Goal: Task Accomplishment & Management: Manage account settings

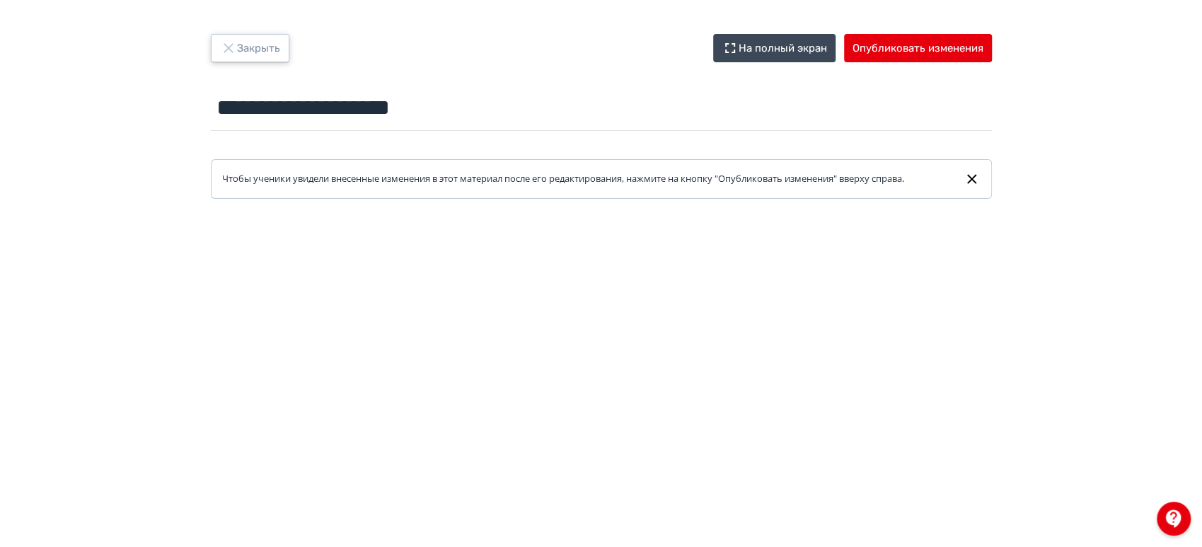
click at [260, 57] on button "Закрыть" at bounding box center [250, 48] width 79 height 28
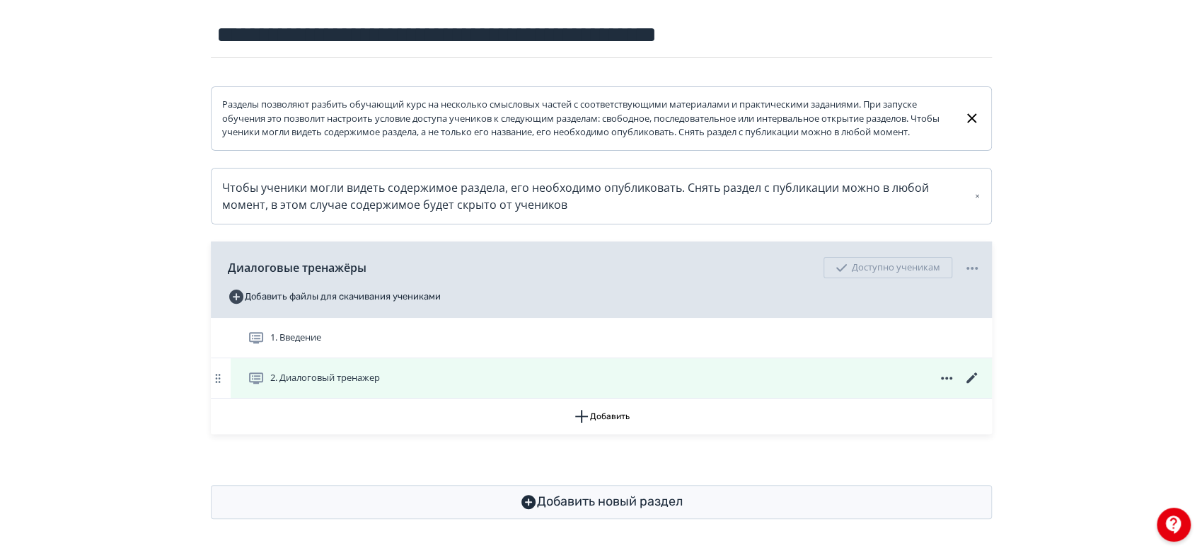
scroll to position [171, 0]
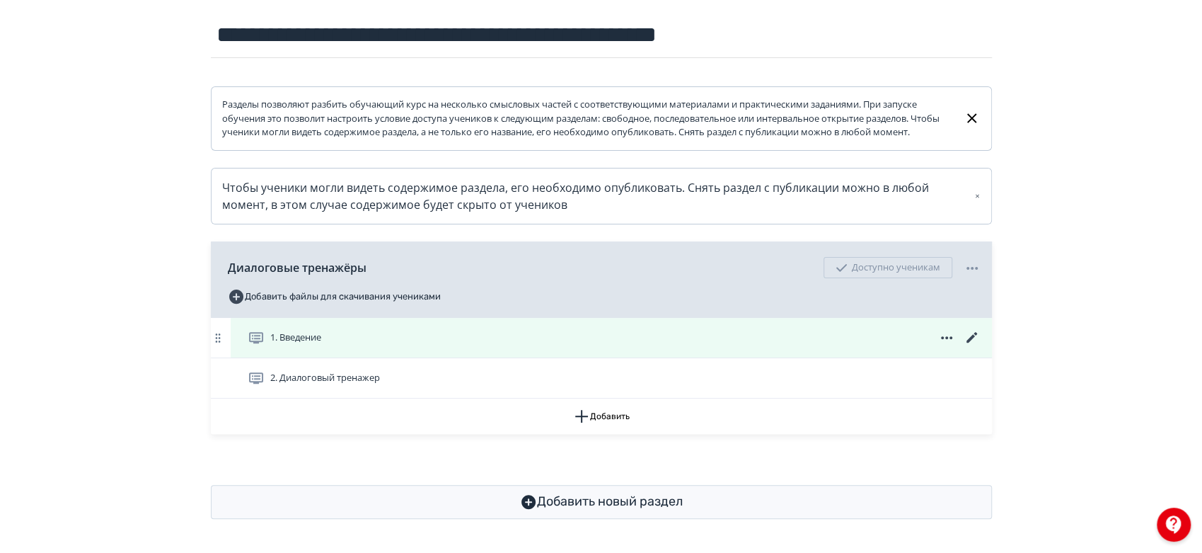
click at [867, 341] on div "1. Введение" at bounding box center [614, 337] width 733 height 17
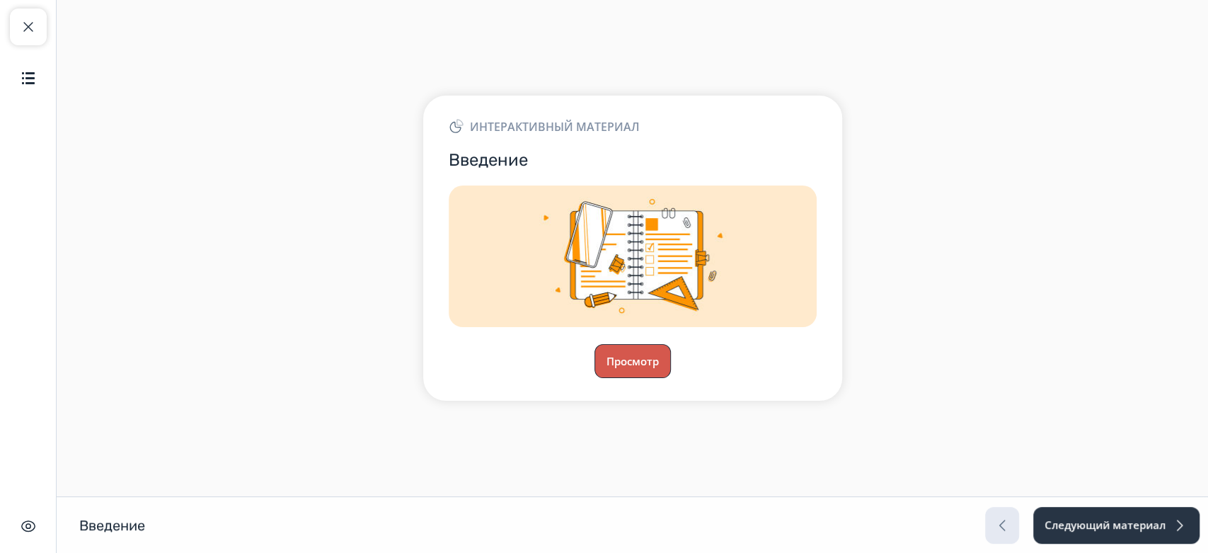
click at [616, 367] on button "Просмотр" at bounding box center [632, 361] width 76 height 34
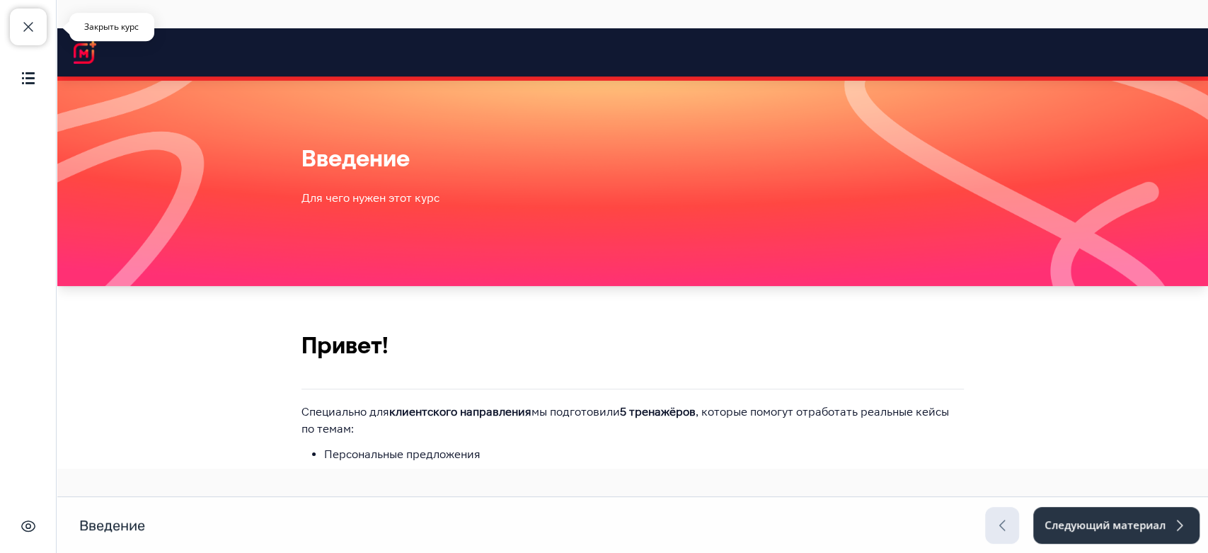
click at [23, 19] on span "button" at bounding box center [28, 26] width 17 height 17
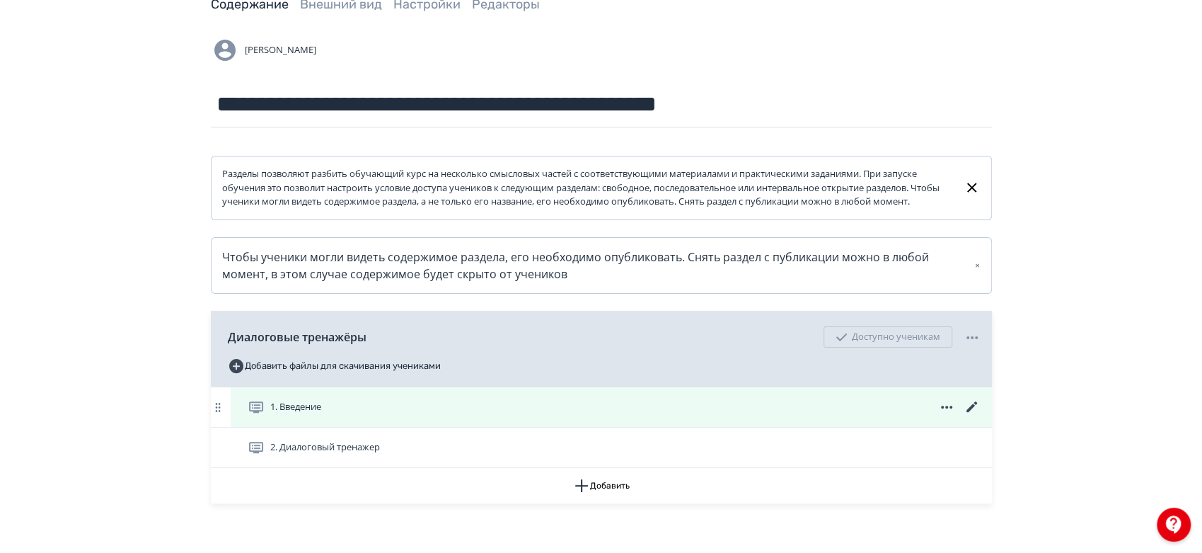
scroll to position [171, 0]
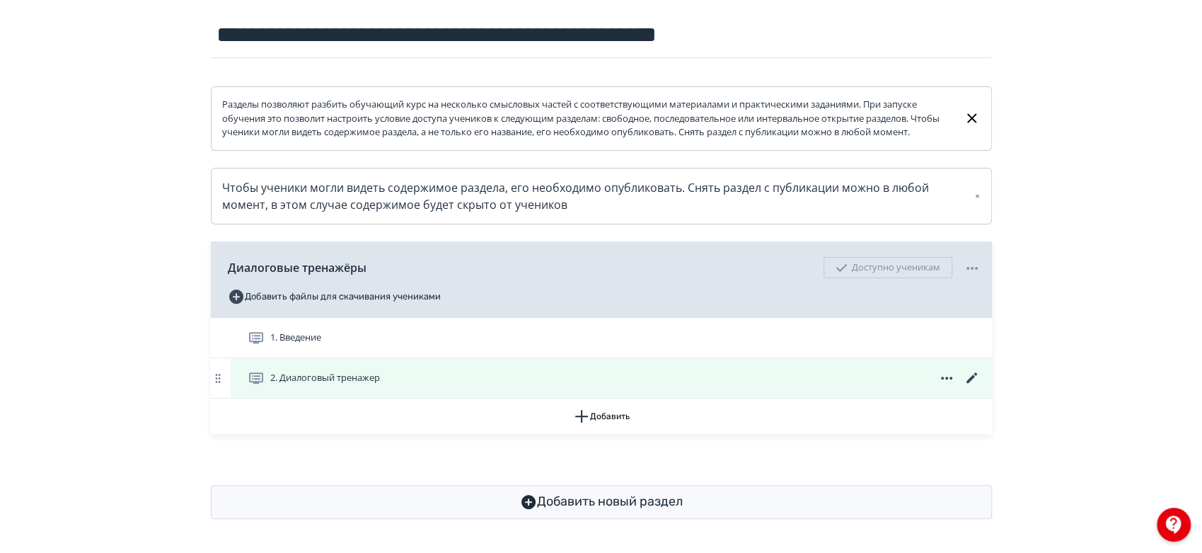
click at [970, 376] on icon at bounding box center [972, 377] width 17 height 17
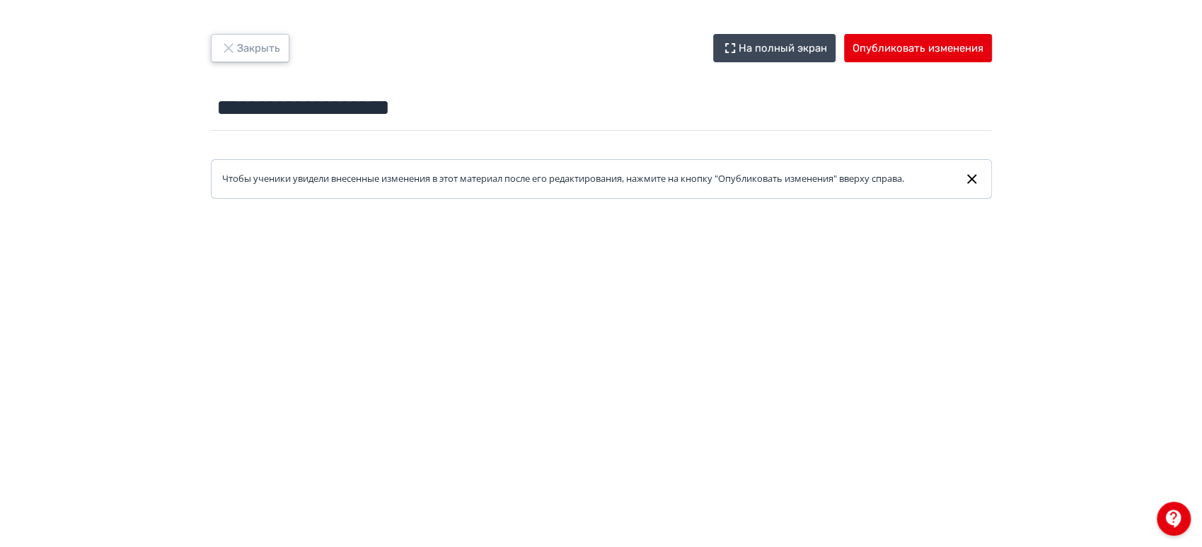
click at [253, 56] on button "Закрыть" at bounding box center [250, 48] width 79 height 28
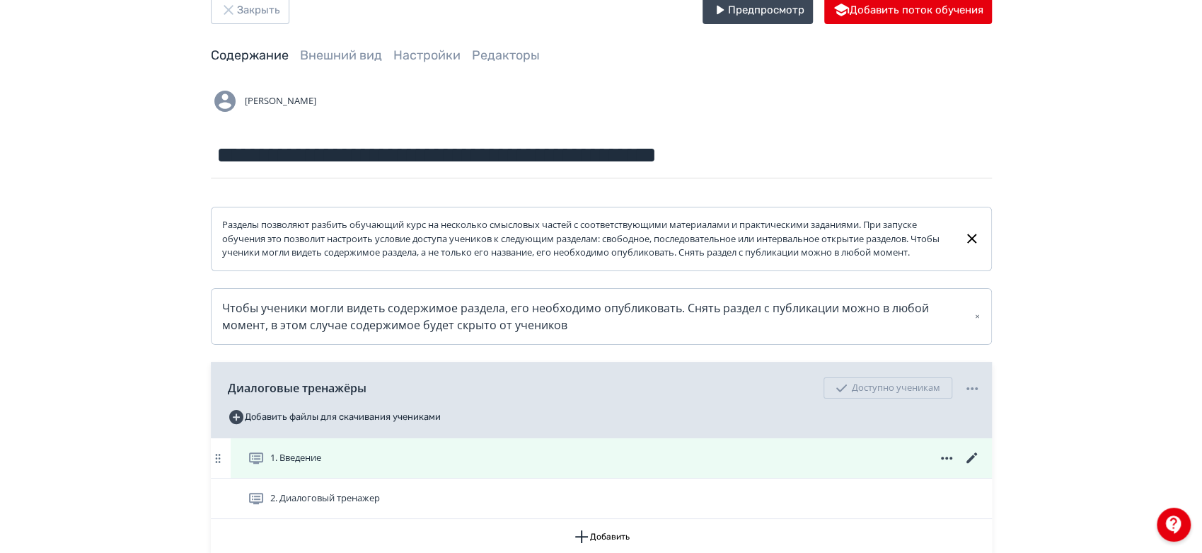
scroll to position [157, 0]
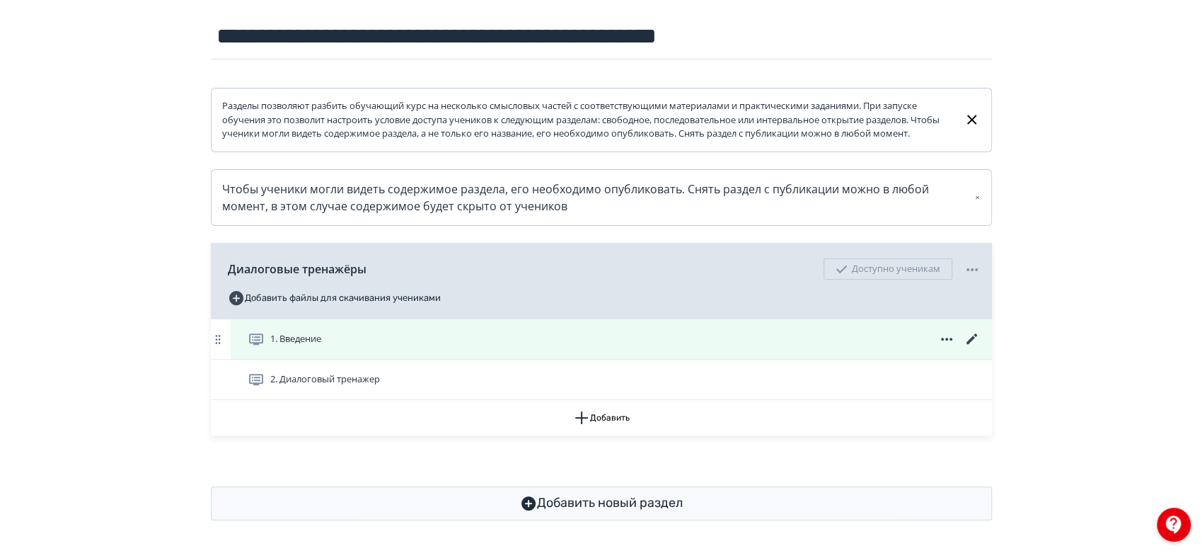
click at [556, 359] on div "1. Введение" at bounding box center [611, 339] width 761 height 40
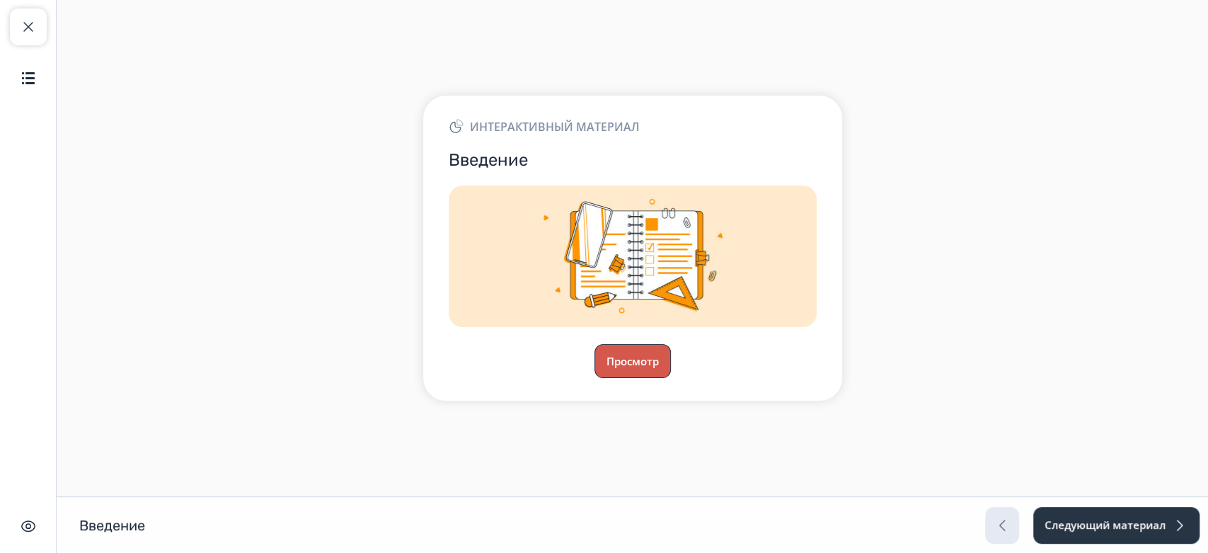
click at [623, 358] on button "Просмотр" at bounding box center [632, 361] width 76 height 34
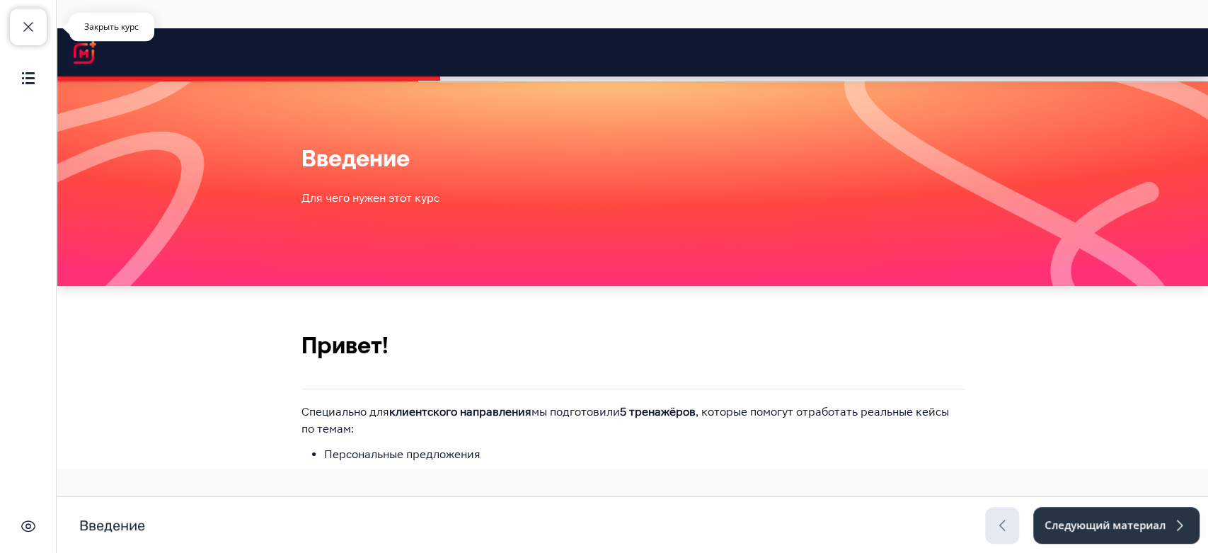
click at [28, 25] on span "button" at bounding box center [28, 26] width 17 height 17
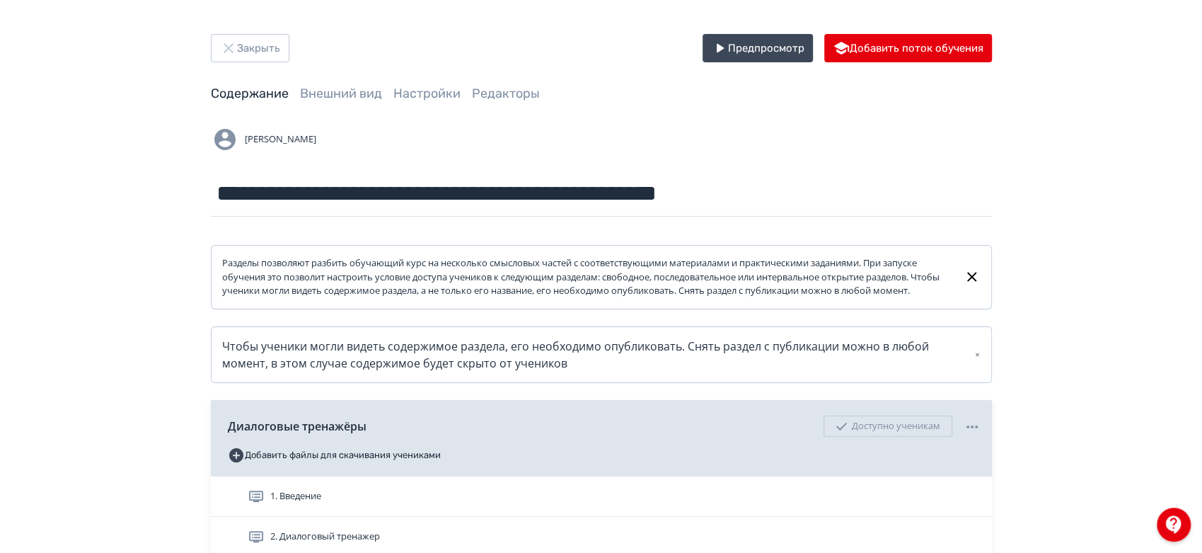
scroll to position [157, 0]
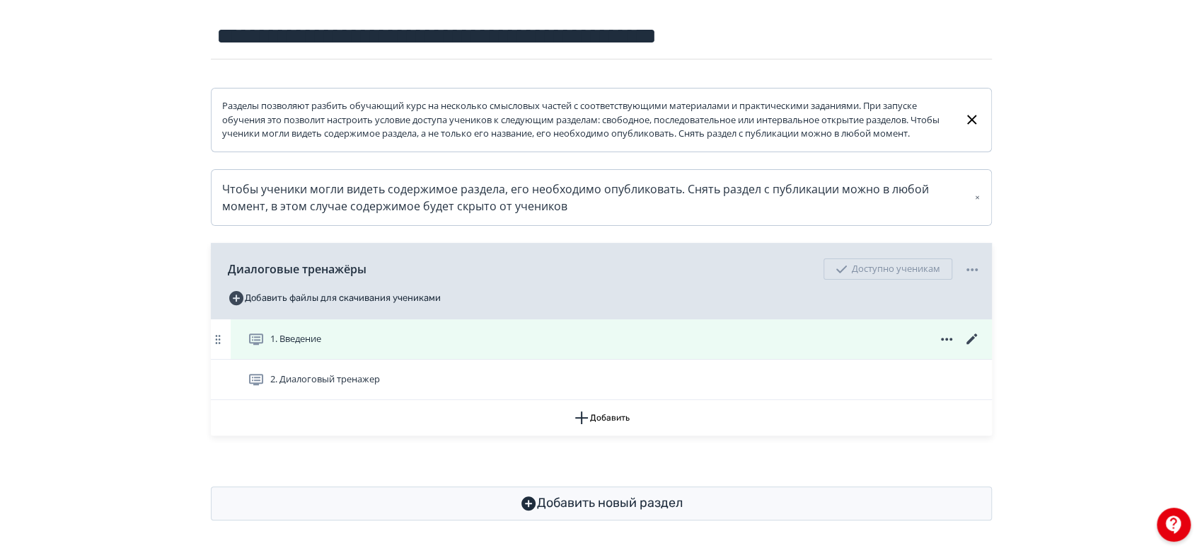
click at [966, 347] on icon at bounding box center [972, 338] width 17 height 17
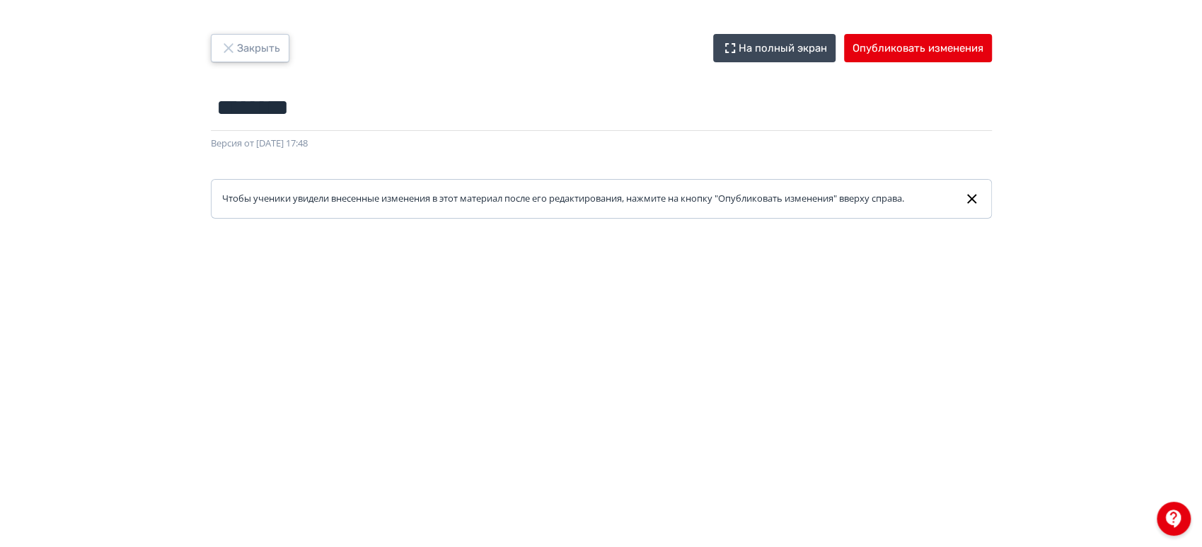
click at [255, 50] on button "Закрыть" at bounding box center [250, 48] width 79 height 28
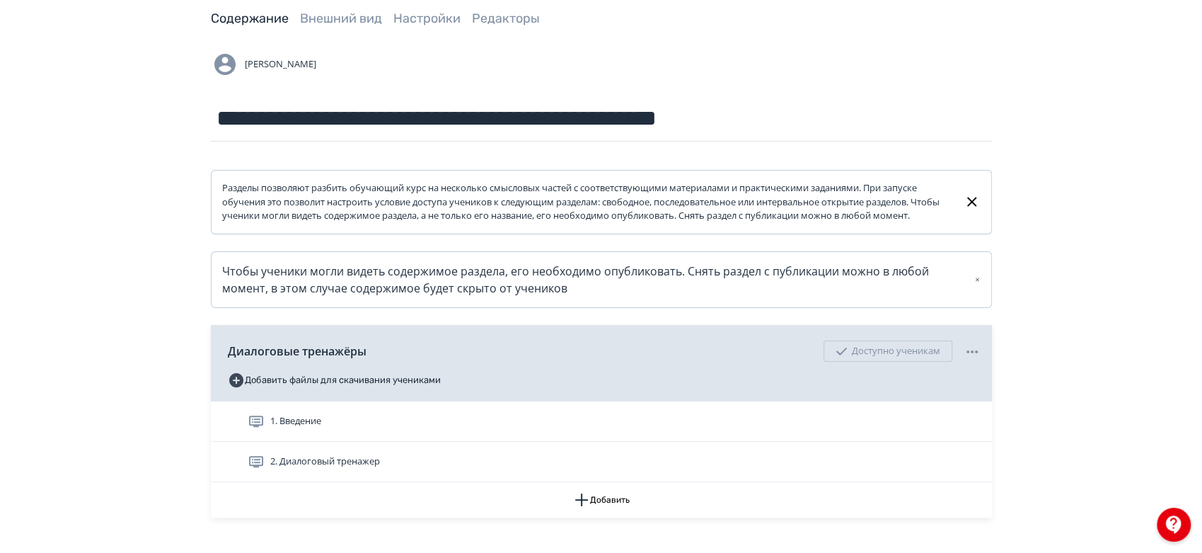
scroll to position [171, 0]
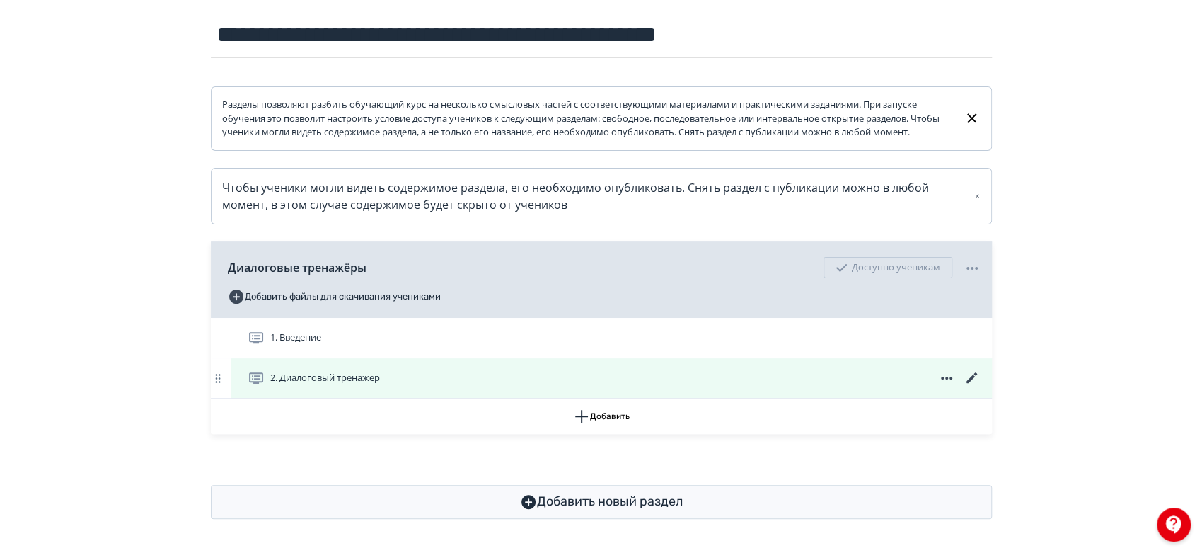
click at [974, 375] on icon at bounding box center [972, 377] width 17 height 17
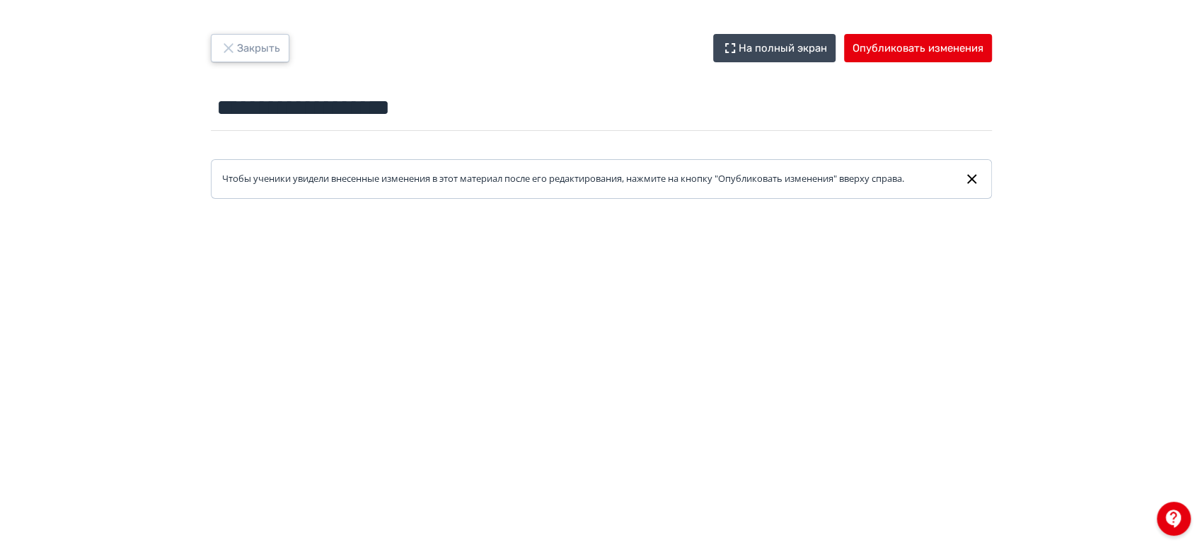
click at [268, 40] on button "Закрыть" at bounding box center [250, 48] width 79 height 28
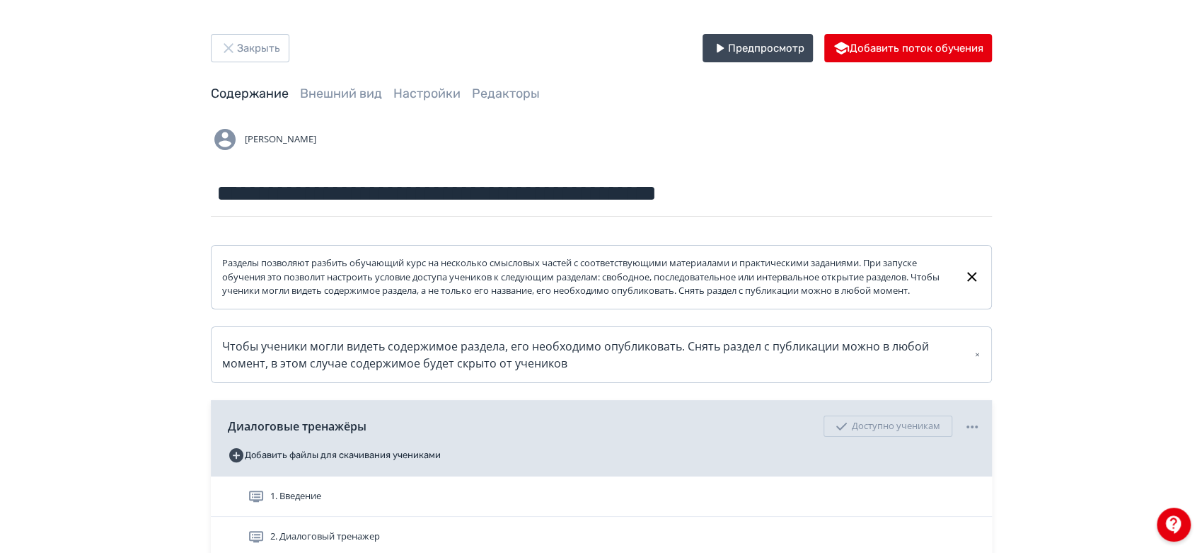
click at [345, 83] on div "**********" at bounding box center [601, 355] width 849 height 643
click at [351, 95] on link "Внешний вид" at bounding box center [341, 94] width 82 height 16
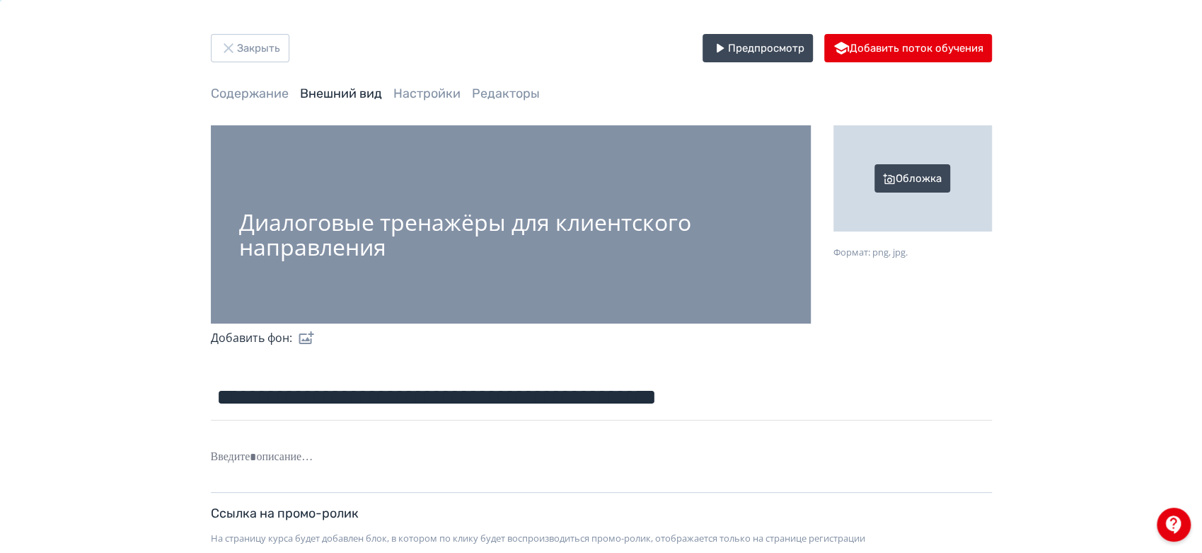
click at [906, 206] on div "Обложка" at bounding box center [913, 178] width 158 height 106
click at [0, 0] on input "Обложка Формат: png, jpg." at bounding box center [0, 0] width 0 height 0
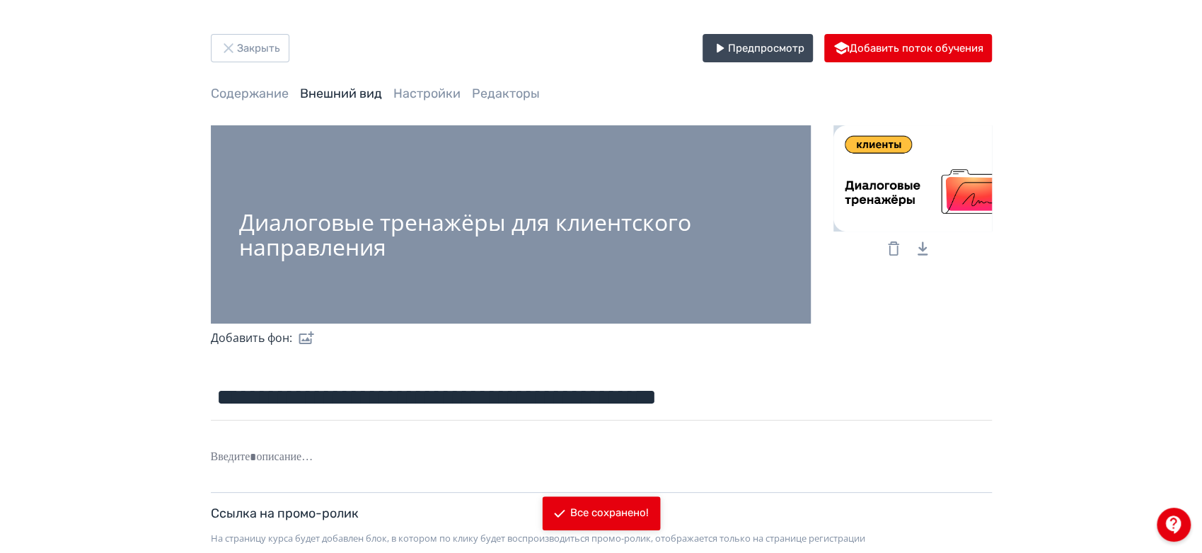
click at [891, 251] on icon at bounding box center [893, 248] width 17 height 17
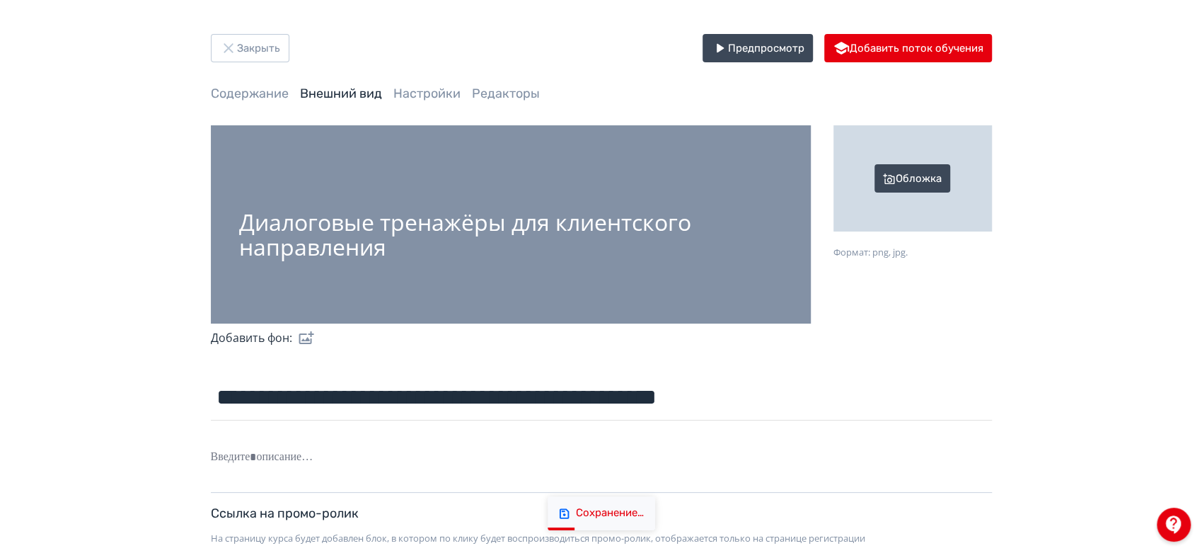
click at [916, 201] on div "Обложка" at bounding box center [913, 178] width 158 height 106
click at [0, 0] on input "Обложка Формат: png, jpg." at bounding box center [0, 0] width 0 height 0
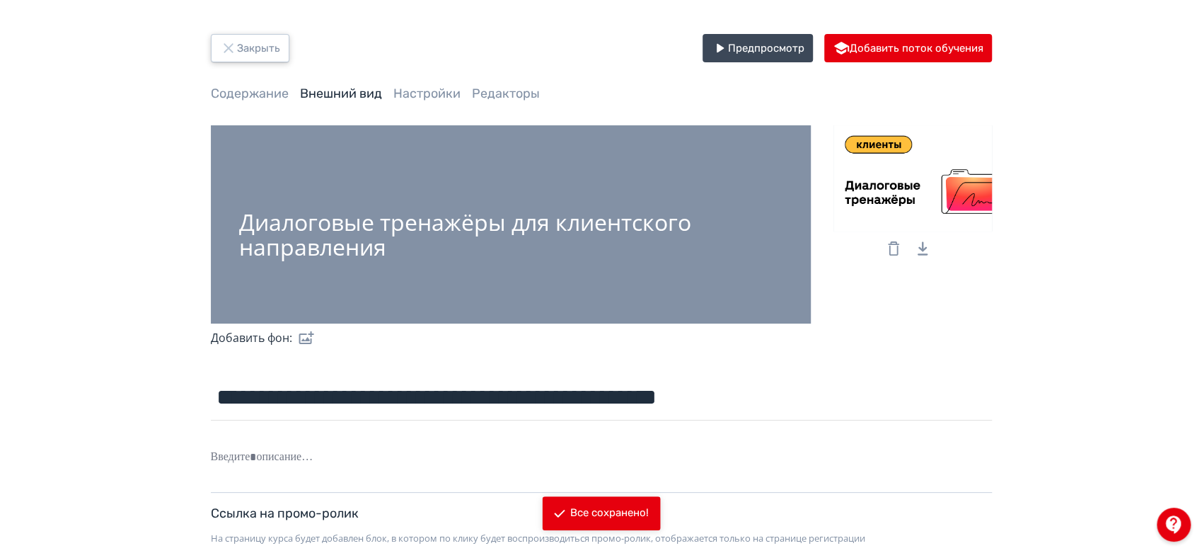
click at [261, 44] on button "Закрыть" at bounding box center [250, 48] width 79 height 28
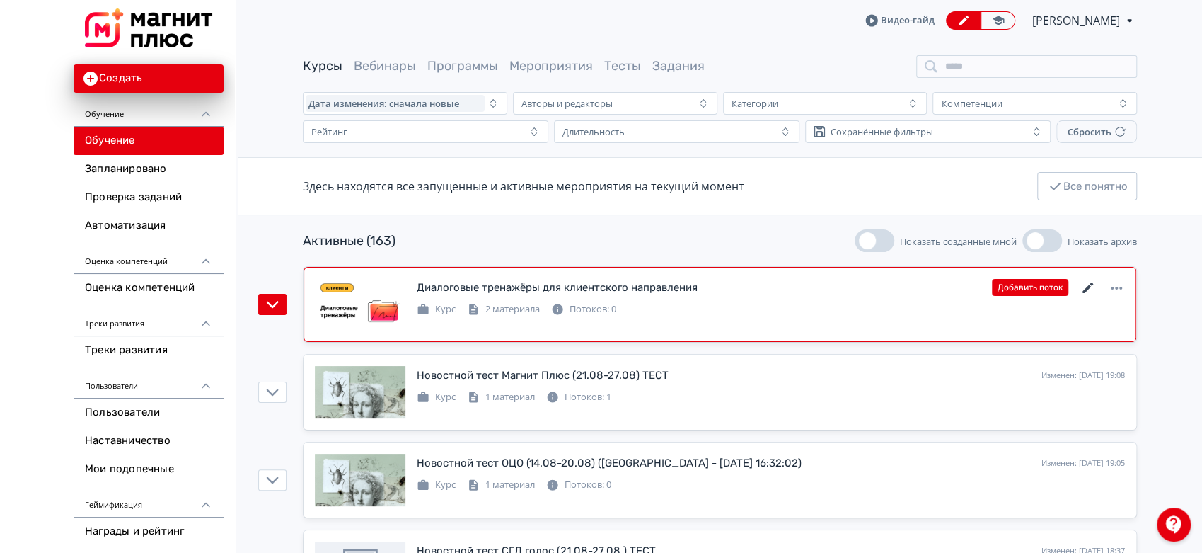
click at [1088, 284] on icon at bounding box center [1088, 287] width 17 height 17
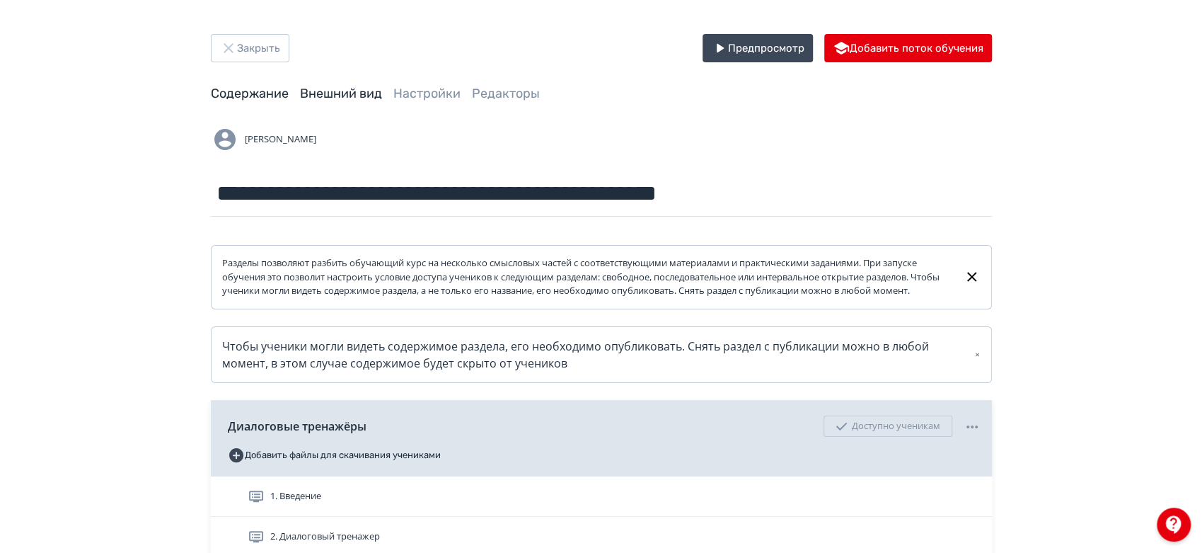
click at [349, 90] on link "Внешний вид" at bounding box center [341, 94] width 82 height 16
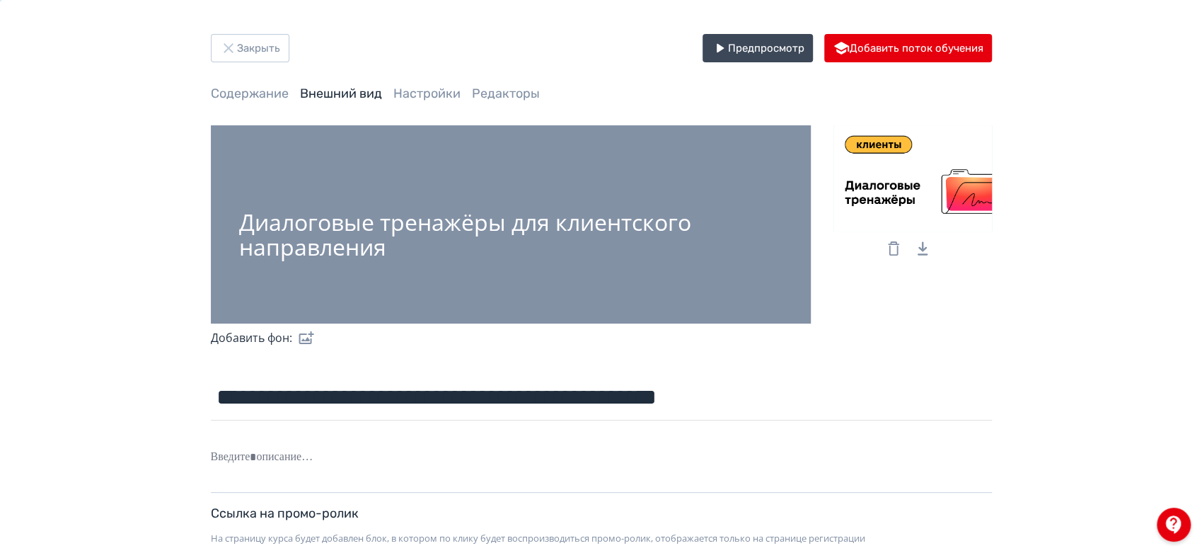
click at [893, 253] on icon at bounding box center [893, 248] width 17 height 17
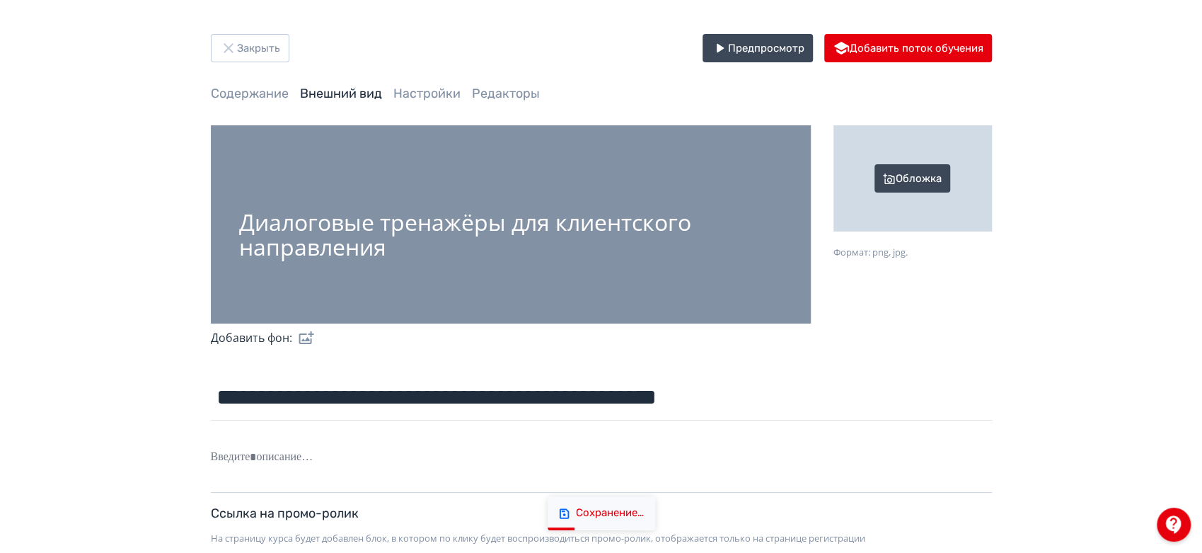
click at [940, 180] on div "Обложка" at bounding box center [913, 178] width 158 height 106
click at [0, 0] on input "Обложка Формат: png, jpg." at bounding box center [0, 0] width 0 height 0
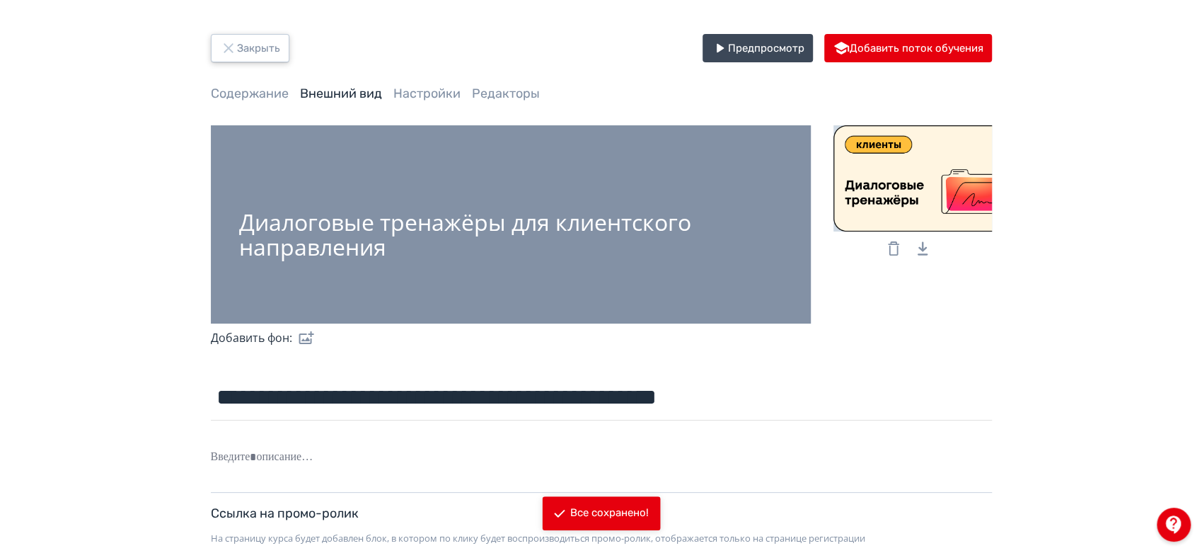
click at [231, 48] on icon "button" at bounding box center [228, 48] width 17 height 17
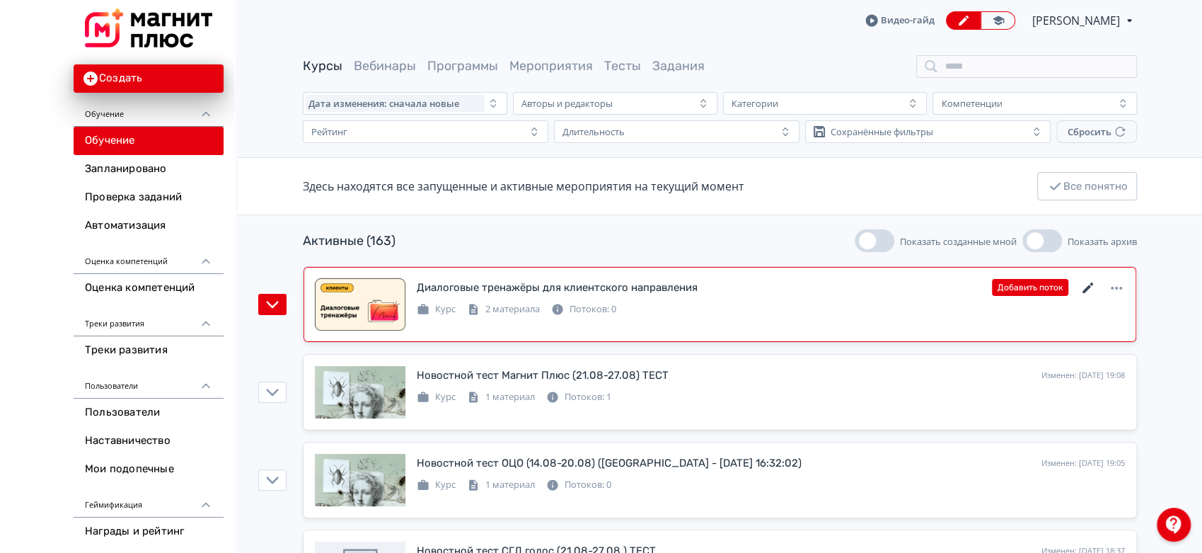
click at [1088, 286] on icon at bounding box center [1088, 287] width 11 height 11
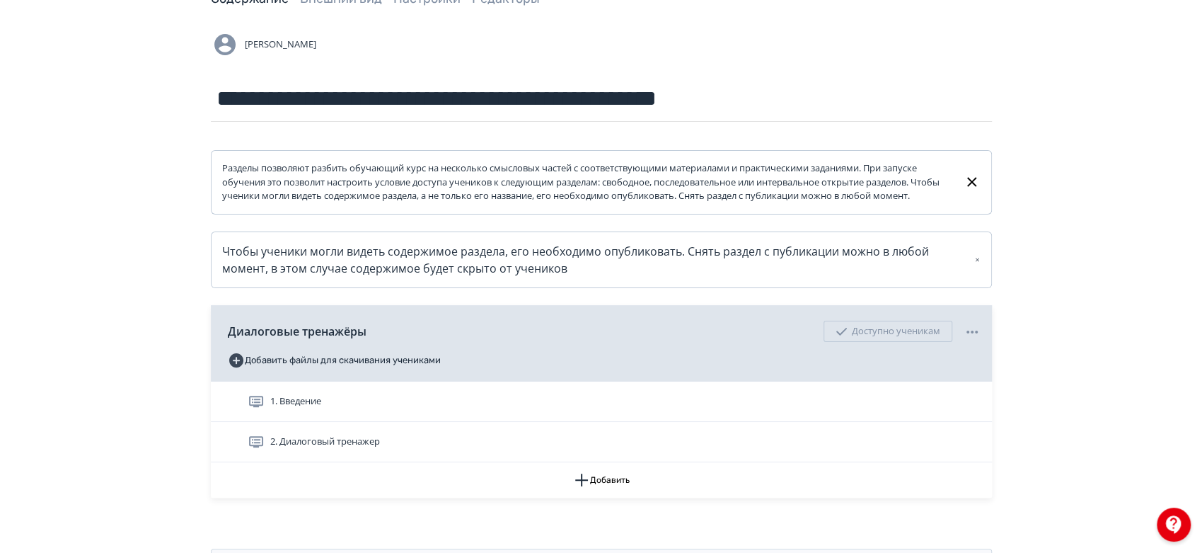
scroll to position [171, 0]
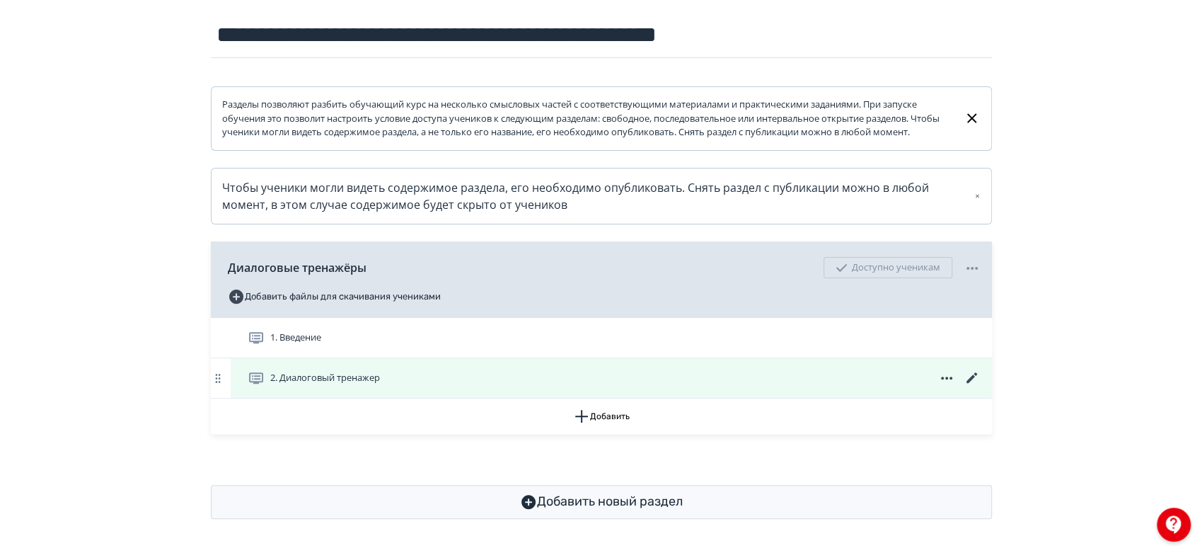
click at [973, 376] on icon at bounding box center [971, 377] width 11 height 11
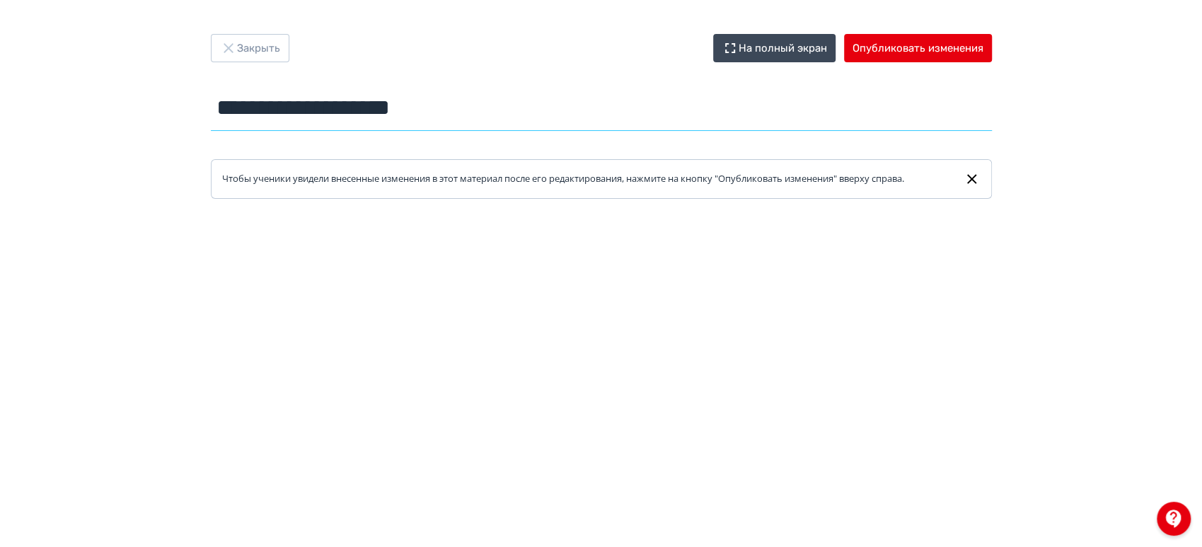
click at [499, 114] on input "**********" at bounding box center [601, 108] width 781 height 46
drag, startPoint x: 490, startPoint y: 114, endPoint x: 475, endPoint y: 113, distance: 14.2
click at [475, 113] on input "**********" at bounding box center [601, 108] width 781 height 46
click at [395, 85] on input "**********" at bounding box center [601, 108] width 781 height 46
click at [640, 104] on input "**********" at bounding box center [601, 108] width 781 height 46
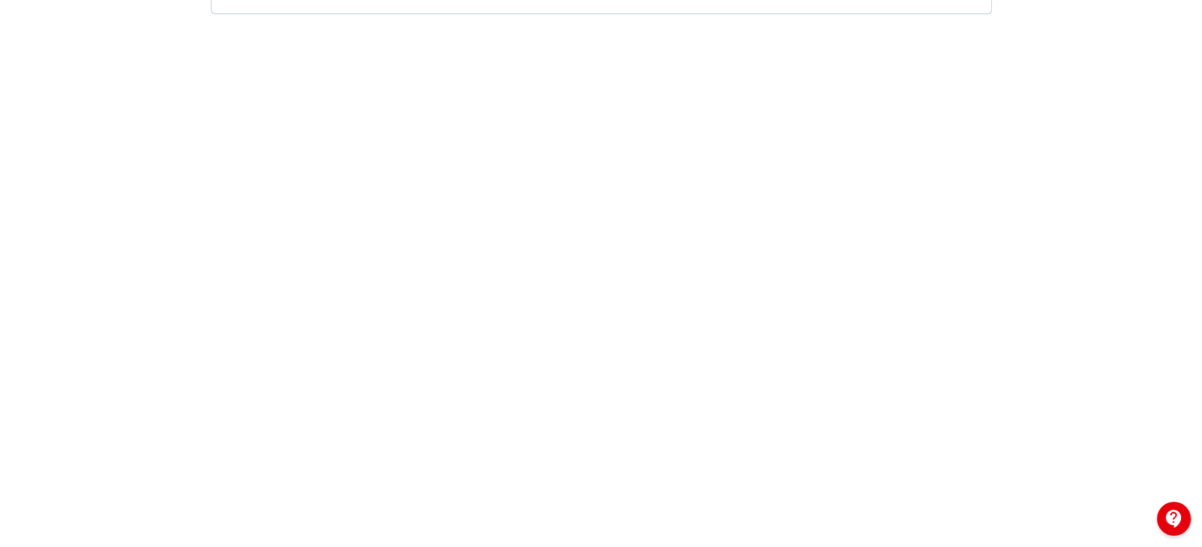
scroll to position [314, 0]
type input "**********"
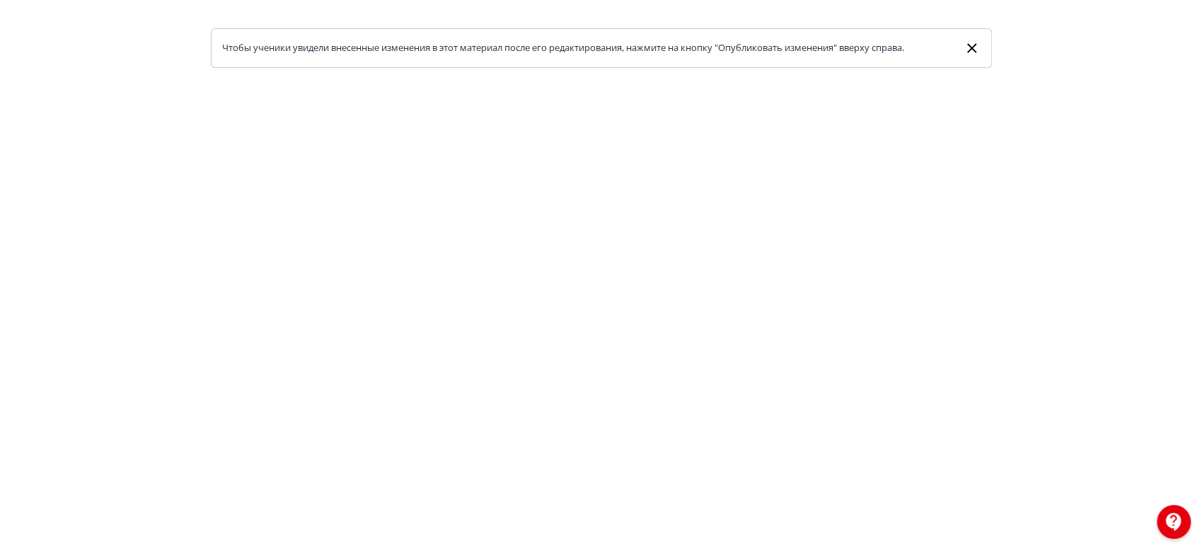
scroll to position [0, 0]
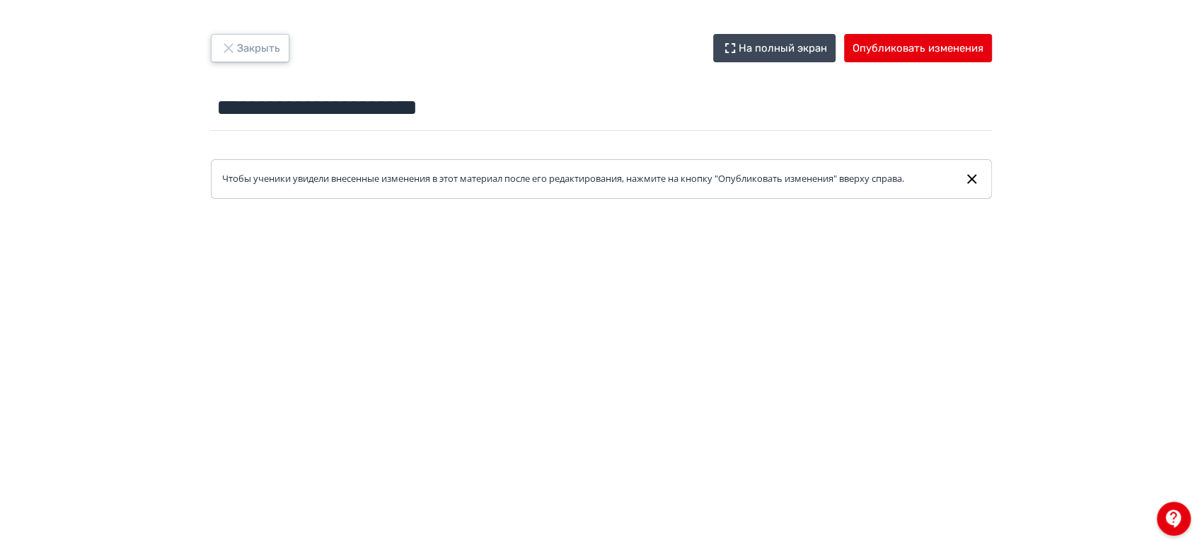
click at [272, 42] on button "Закрыть" at bounding box center [250, 48] width 79 height 28
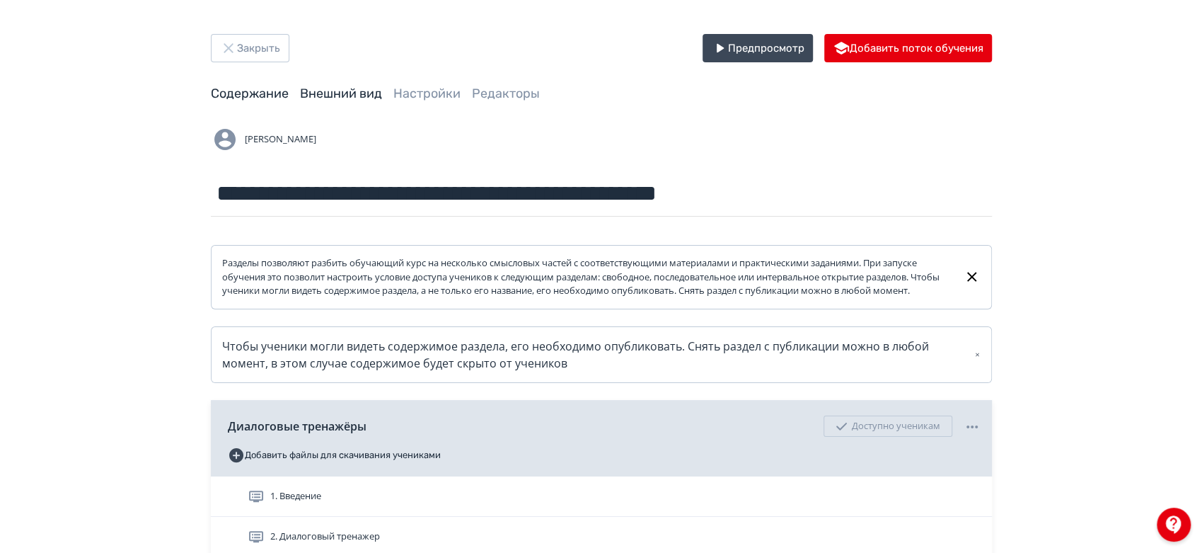
click at [366, 88] on link "Внешний вид" at bounding box center [341, 94] width 82 height 16
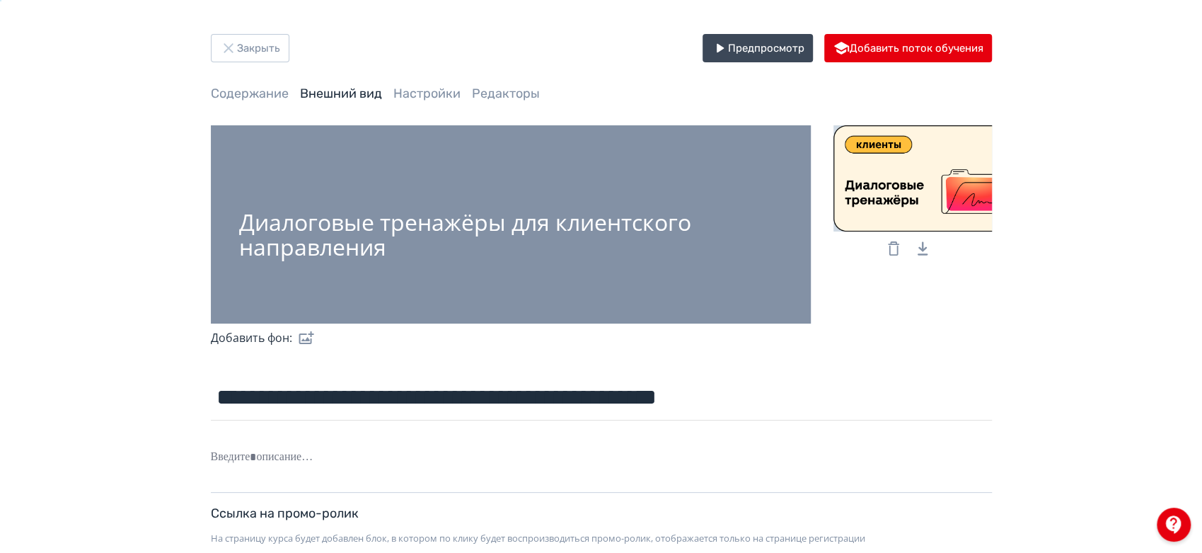
click at [308, 333] on label at bounding box center [303, 337] width 23 height 28
click at [0, 0] on input "file" at bounding box center [0, 0] width 0 height 0
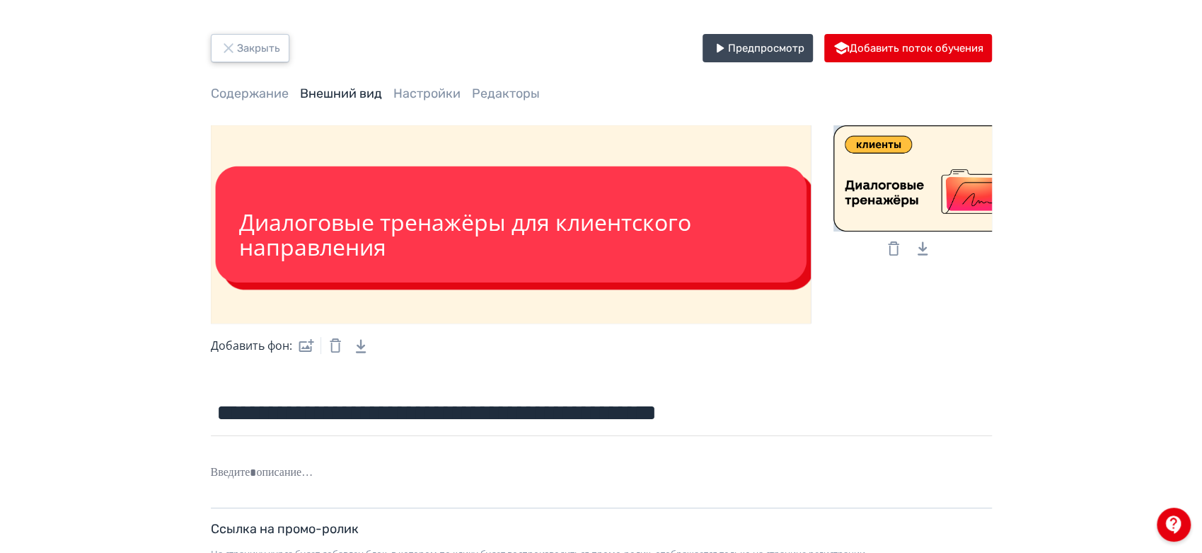
click at [279, 49] on button "Закрыть" at bounding box center [250, 48] width 79 height 28
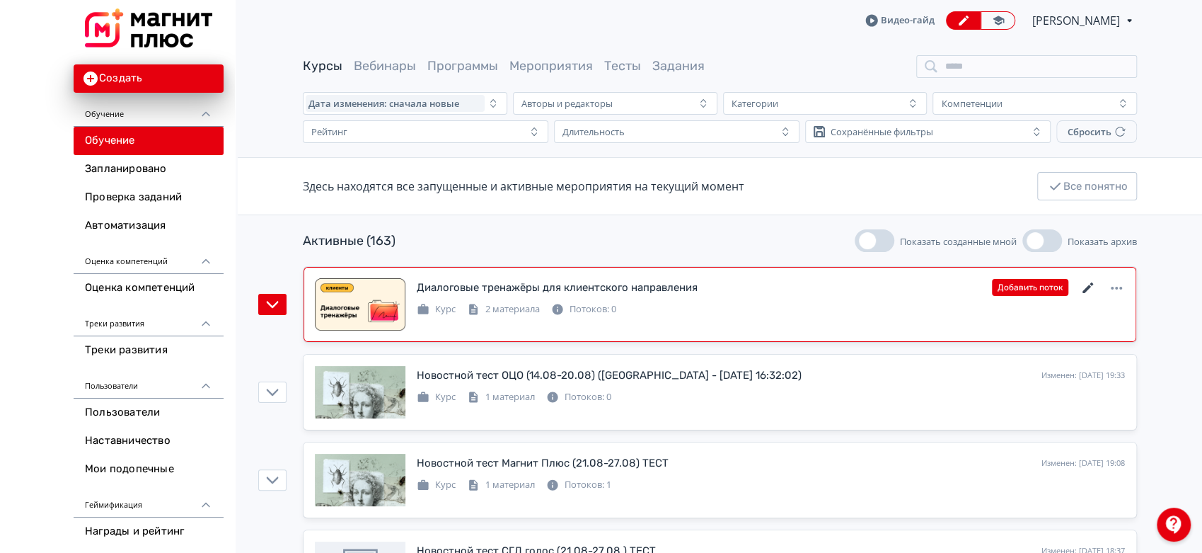
click at [1088, 286] on icon at bounding box center [1088, 287] width 11 height 11
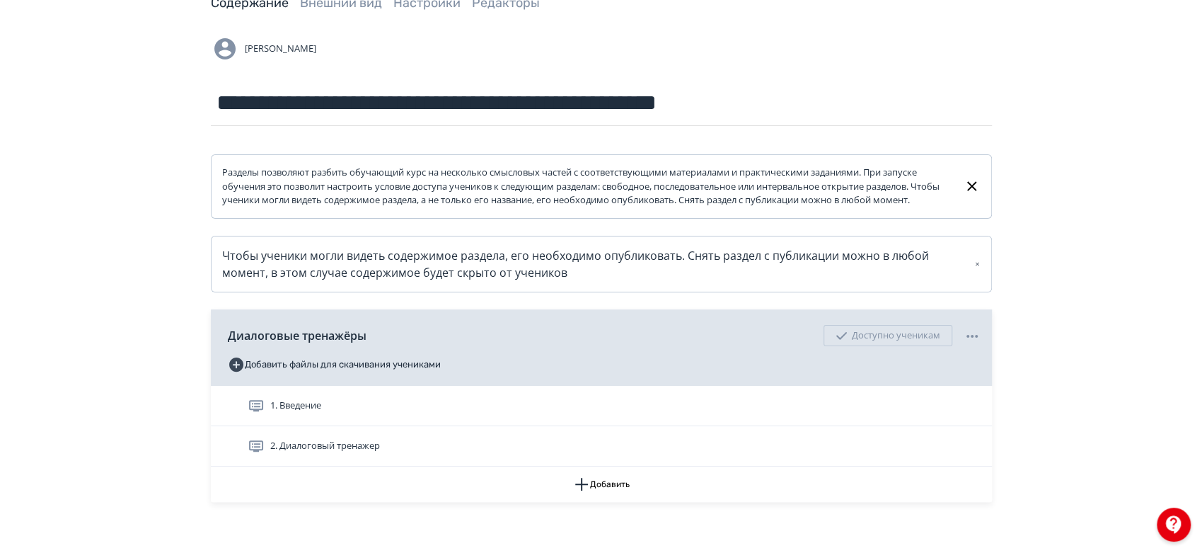
scroll to position [171, 0]
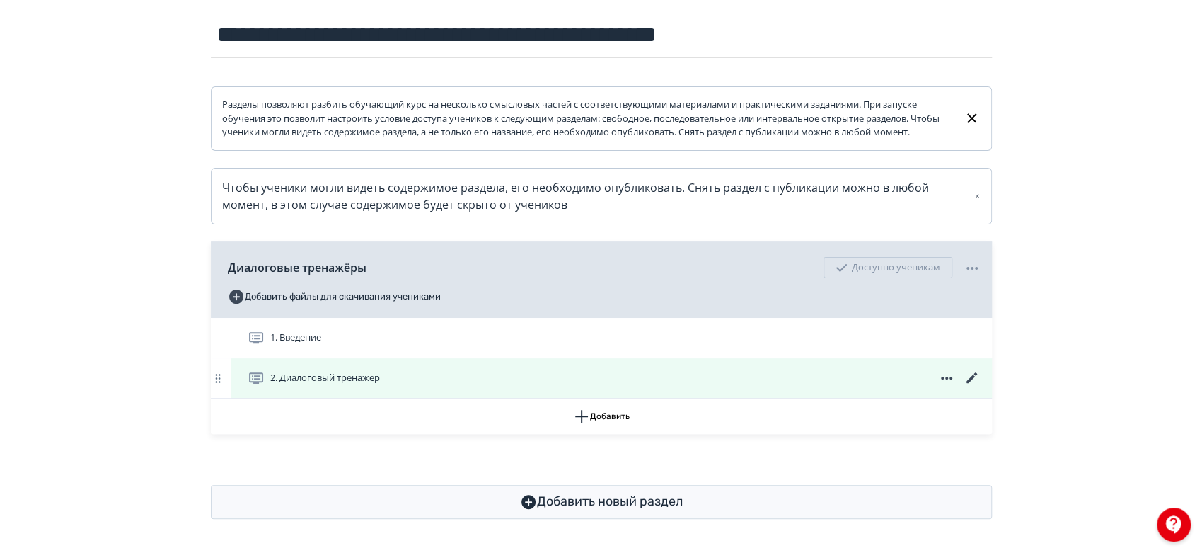
click at [978, 380] on icon at bounding box center [972, 377] width 17 height 17
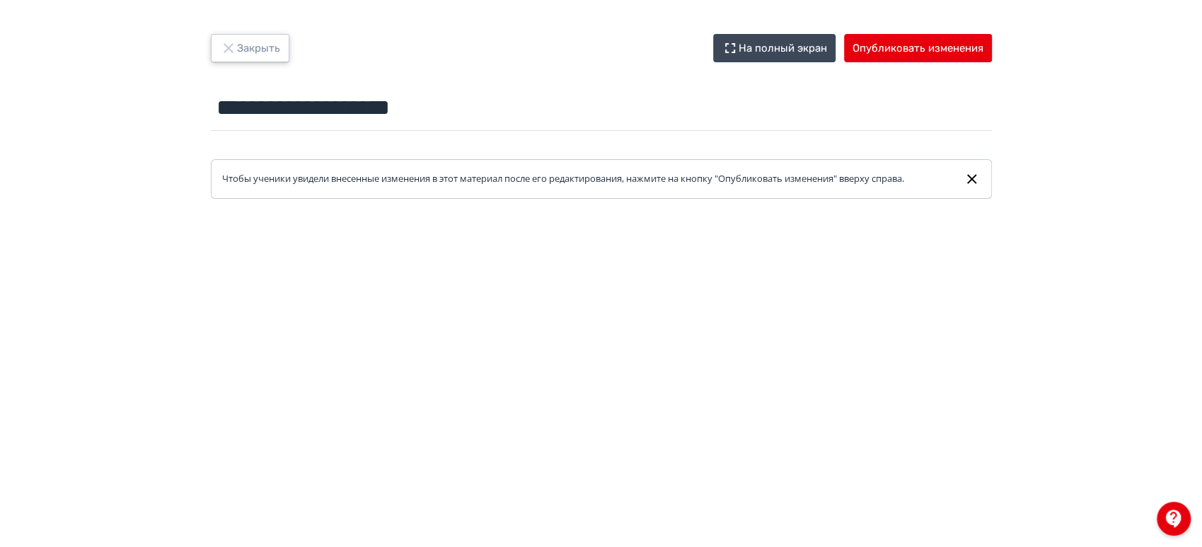
click at [276, 47] on button "Закрыть" at bounding box center [250, 48] width 79 height 28
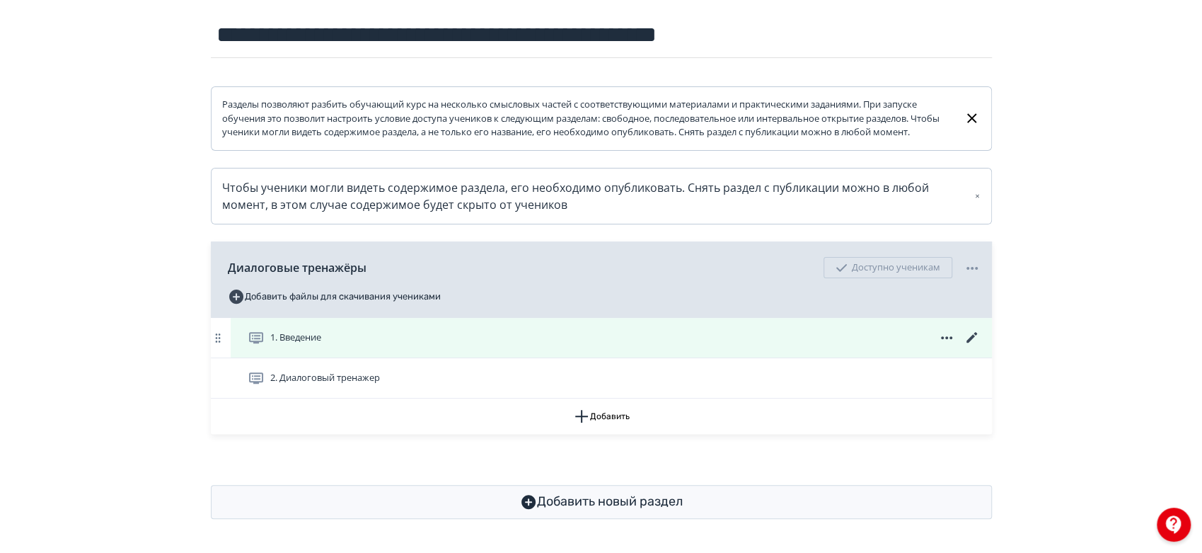
click at [969, 340] on icon at bounding box center [972, 337] width 17 height 17
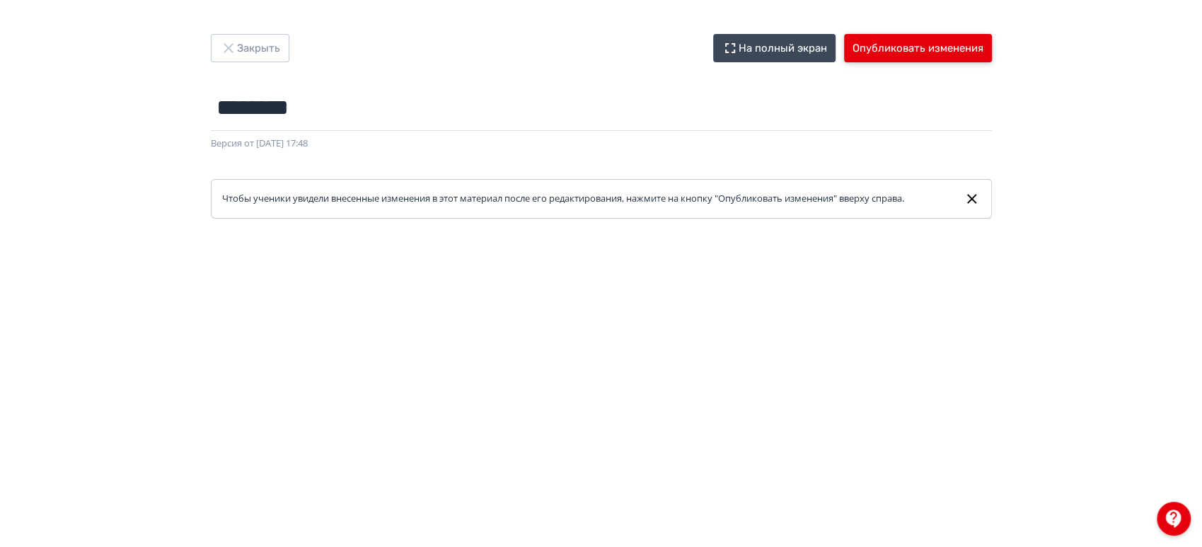
click at [874, 38] on button "Опубликовать изменения" at bounding box center [918, 48] width 148 height 28
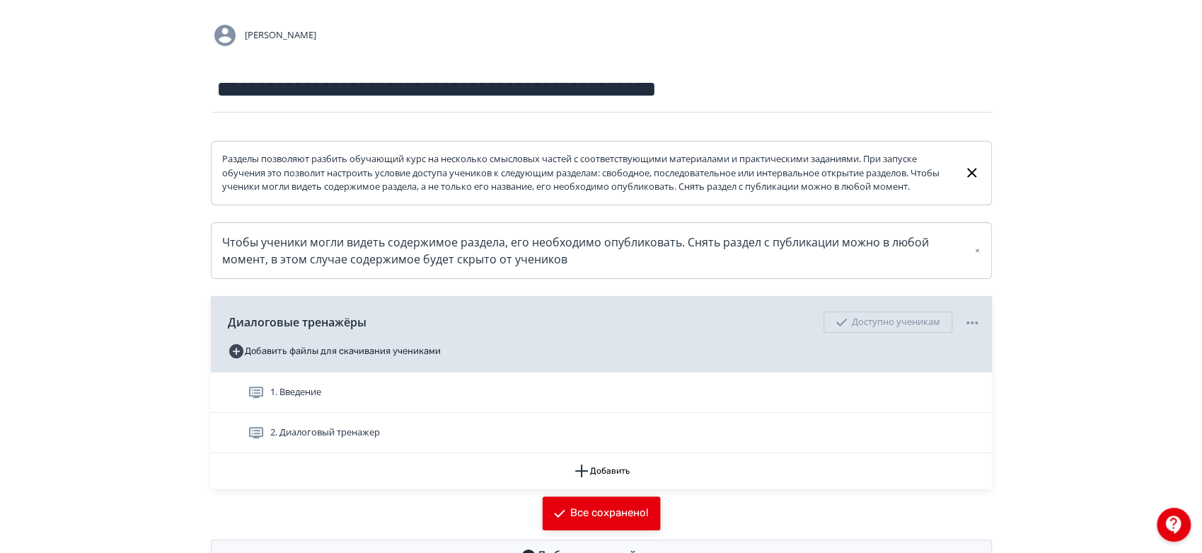
scroll to position [171, 0]
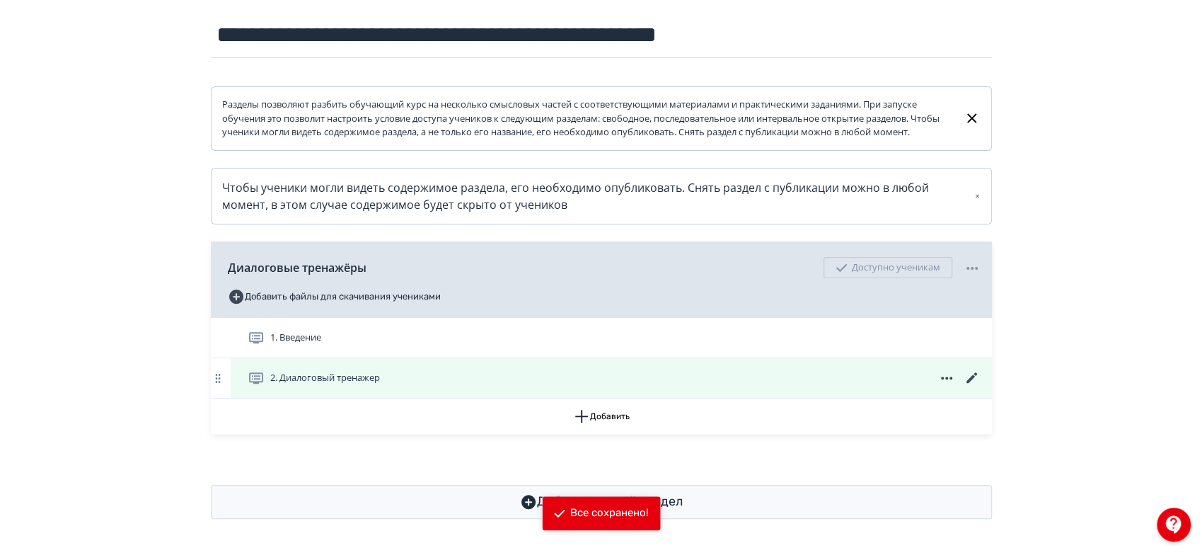
click at [974, 376] on icon at bounding box center [972, 377] width 17 height 17
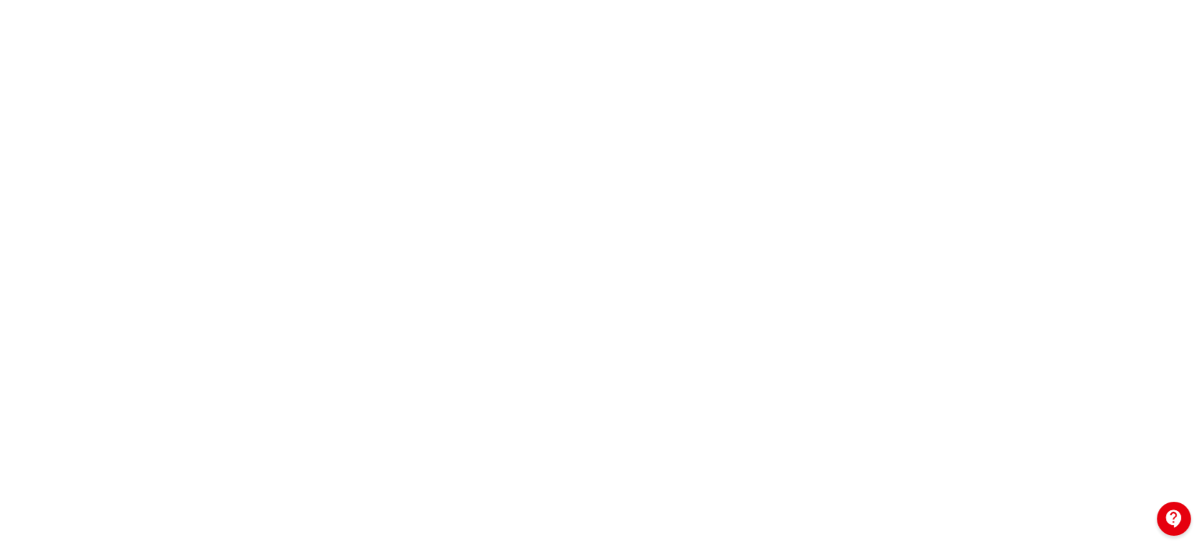
scroll to position [317, 0]
